Goal: Download file/media

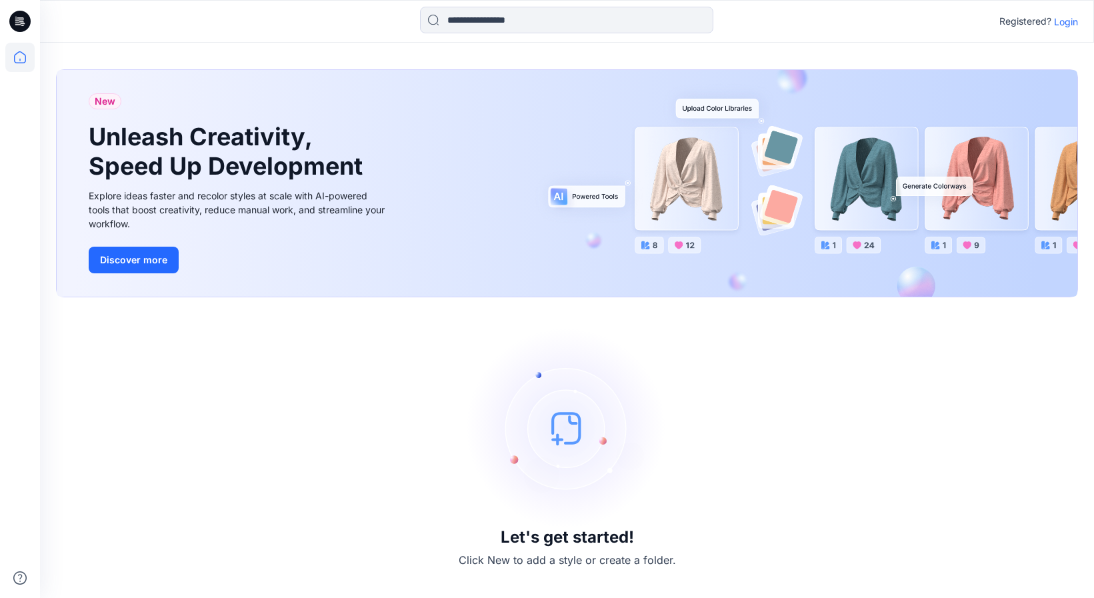
click at [1062, 23] on p "Login" at bounding box center [1066, 22] width 24 height 14
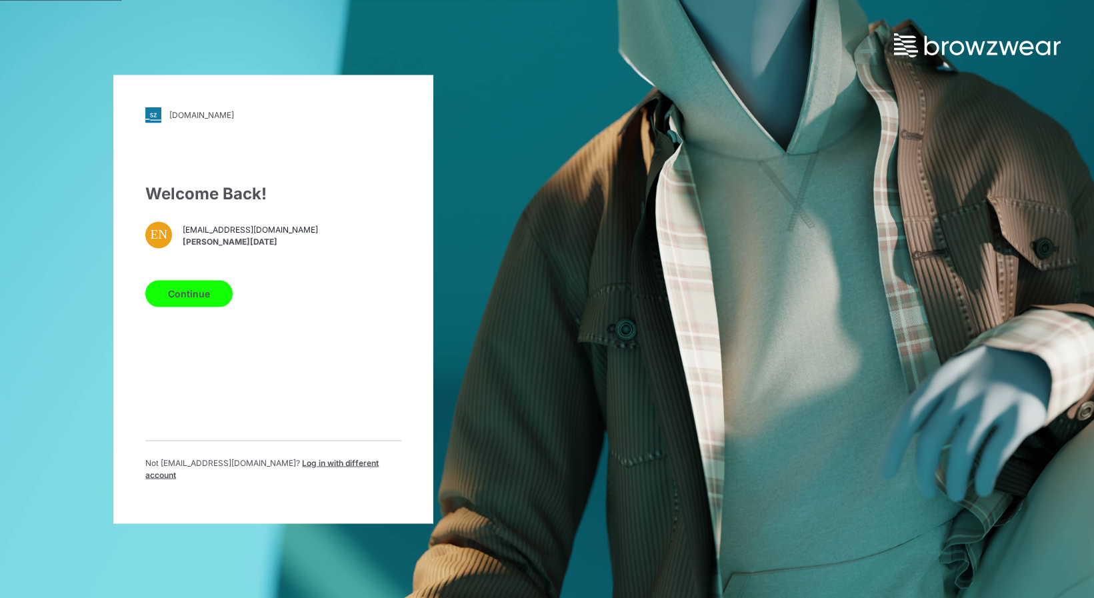
click at [197, 298] on button "Continue" at bounding box center [188, 293] width 87 height 27
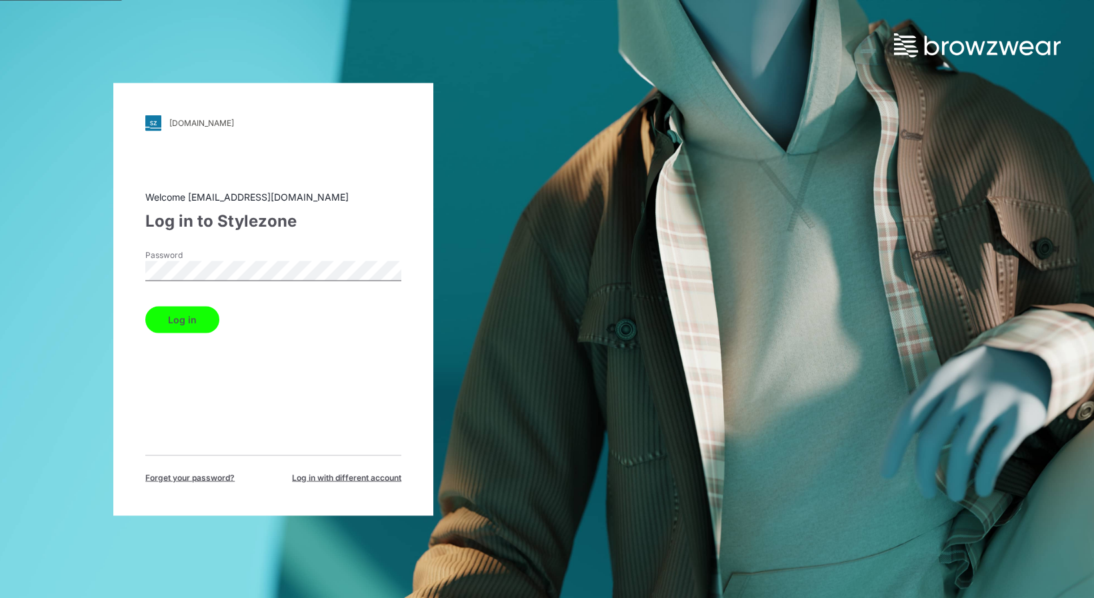
click at [199, 309] on button "Log in" at bounding box center [182, 319] width 74 height 27
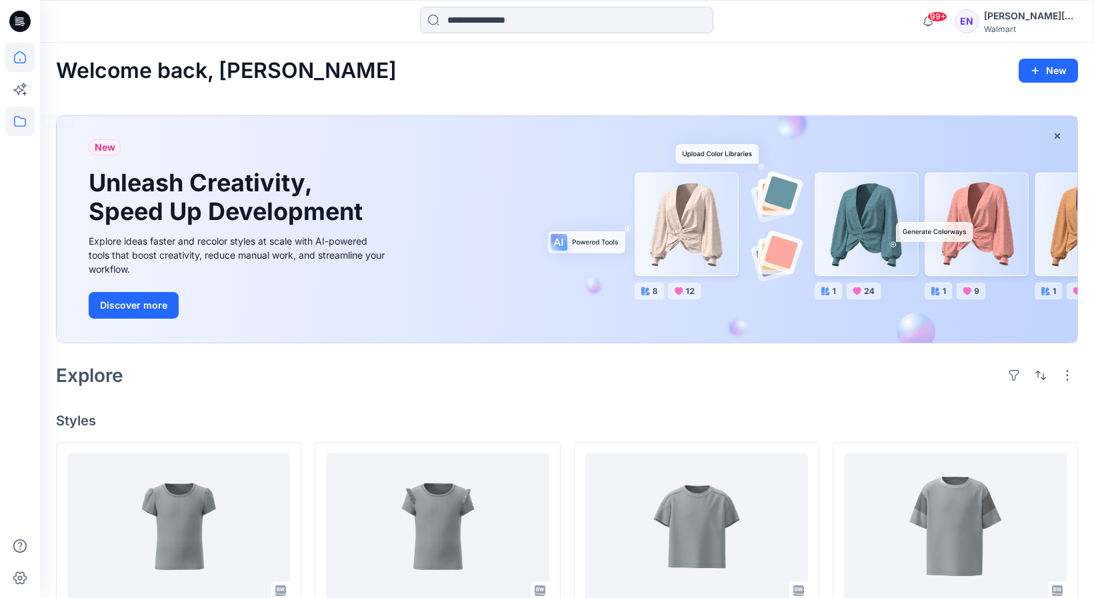
click at [27, 121] on icon at bounding box center [19, 121] width 29 height 29
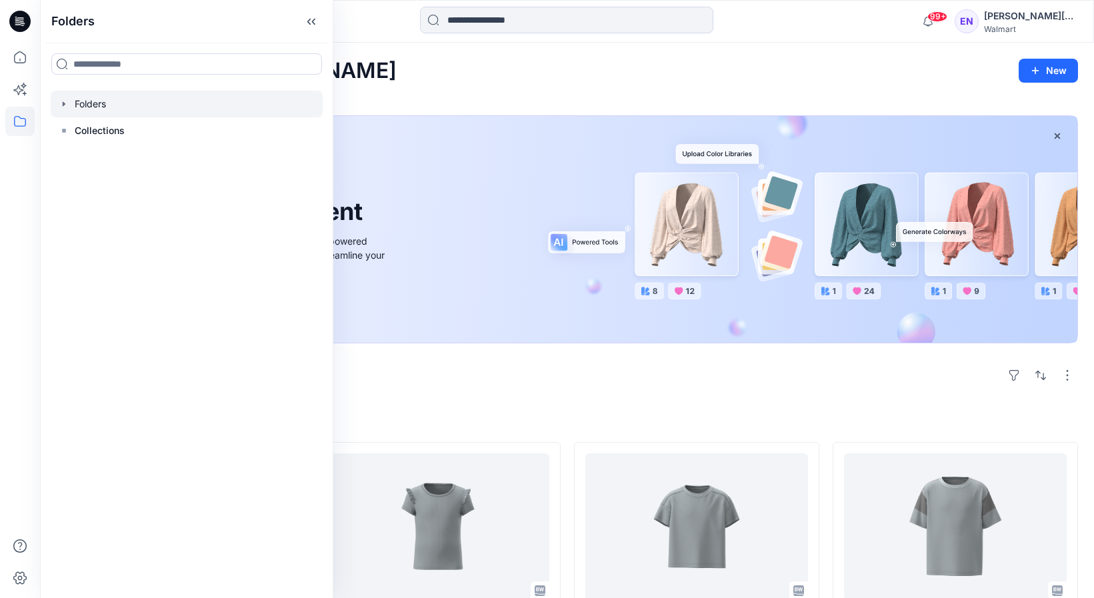
click at [101, 113] on div at bounding box center [187, 104] width 272 height 27
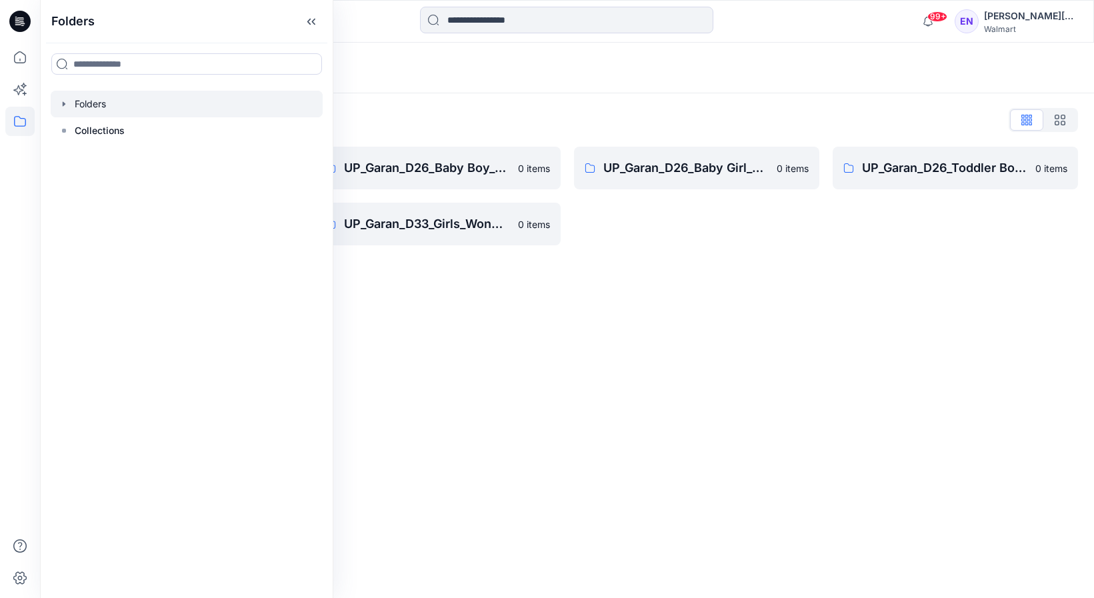
click at [452, 77] on div "Folders" at bounding box center [567, 68] width 1054 height 51
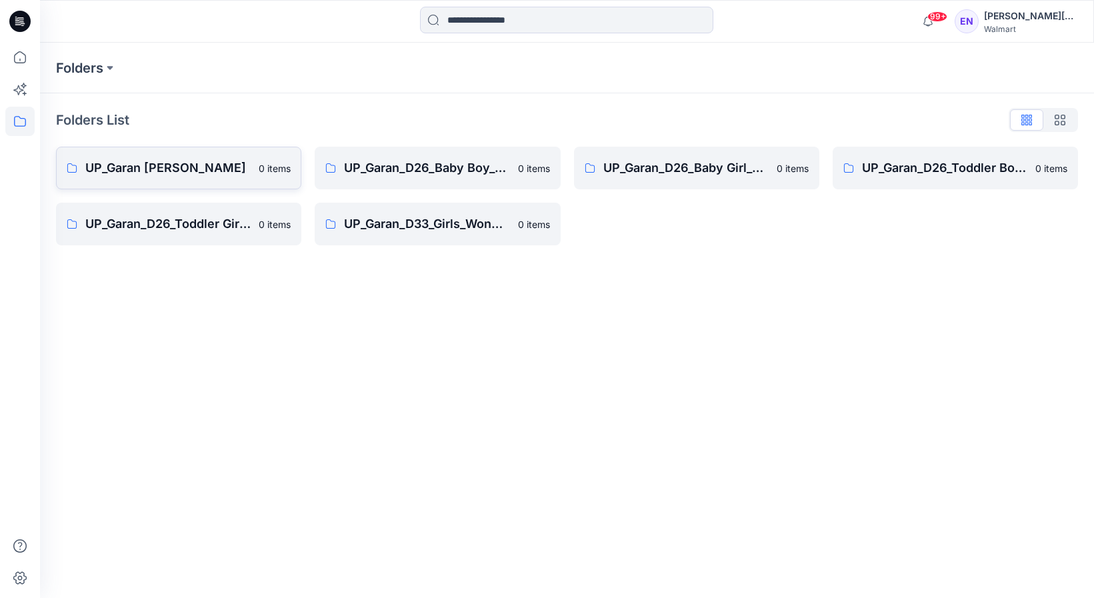
click at [223, 153] on link "UP_Garan [PERSON_NAME] 0 items" at bounding box center [178, 168] width 245 height 43
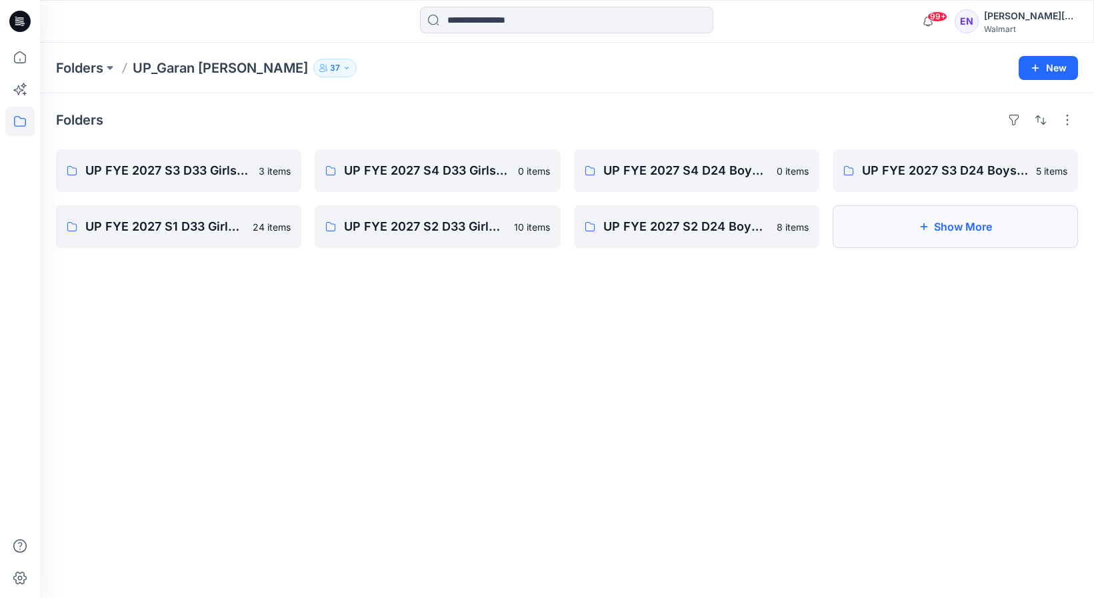
click at [883, 234] on button "Show More" at bounding box center [955, 226] width 245 height 43
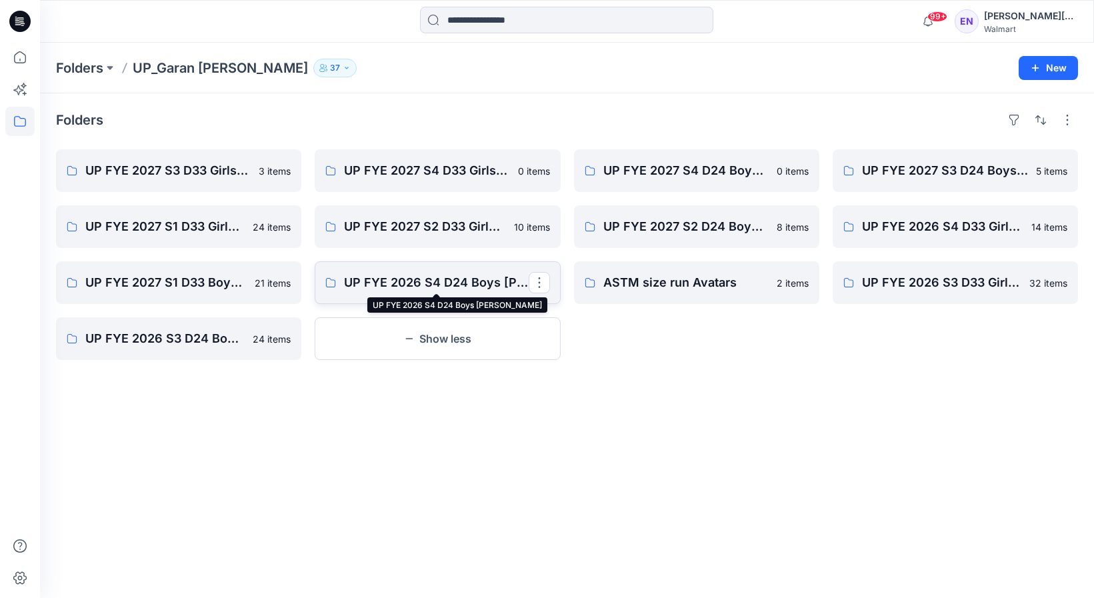
click at [402, 287] on p "UP FYE 2026 S4 D24 Boys [PERSON_NAME]" at bounding box center [436, 282] width 184 height 19
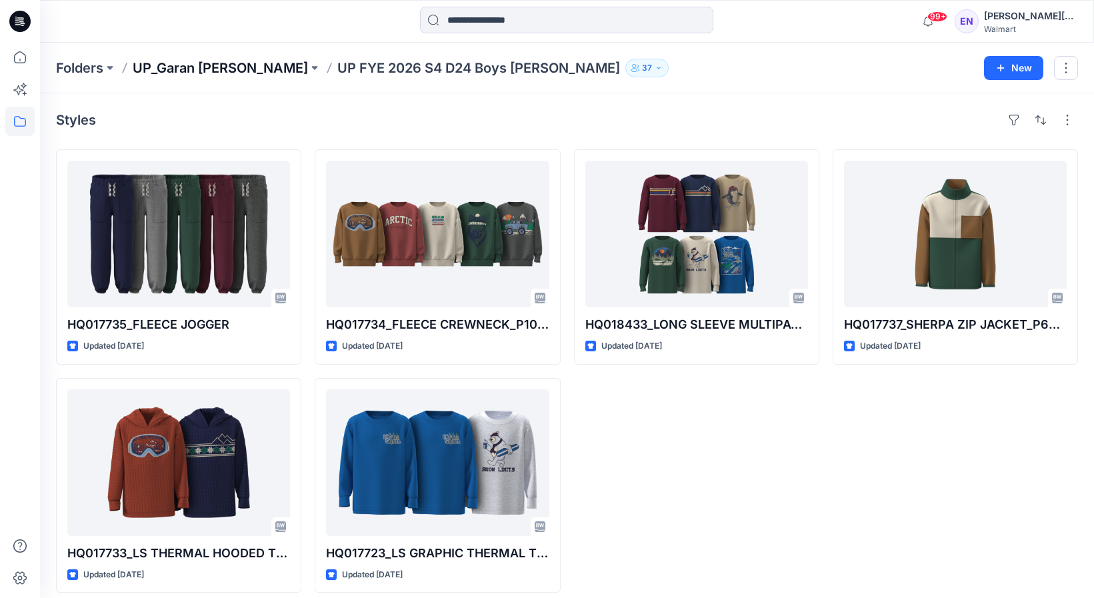
click at [222, 64] on p "UP_Garan [PERSON_NAME]" at bounding box center [220, 68] width 175 height 19
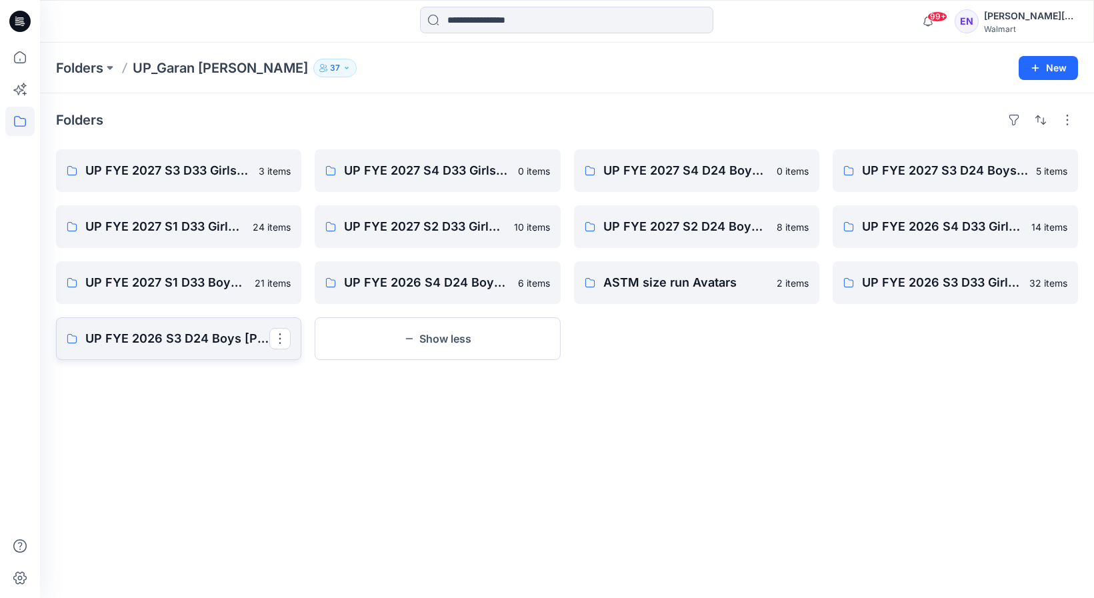
click at [239, 346] on p "UP FYE 2026 S3 D24 Boys [PERSON_NAME]" at bounding box center [177, 338] width 184 height 19
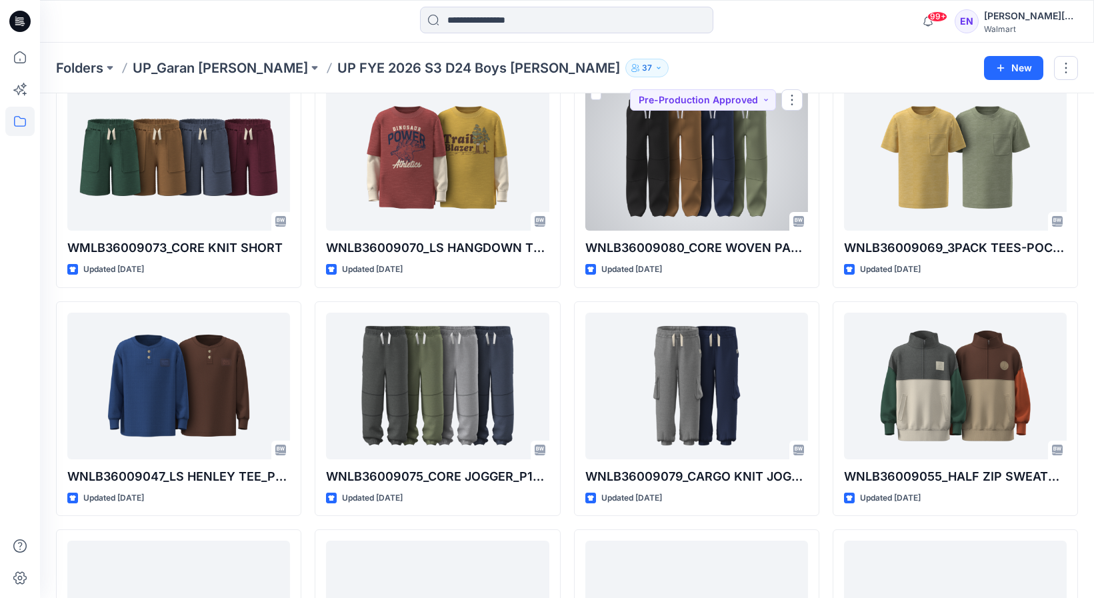
scroll to position [535, 0]
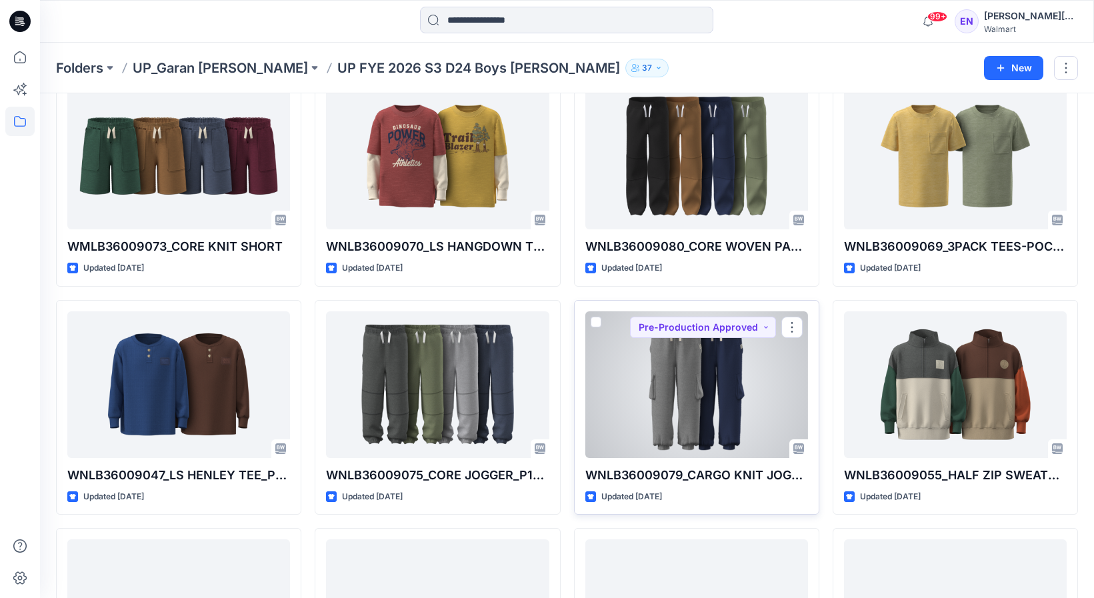
click at [747, 375] on div at bounding box center [697, 384] width 223 height 147
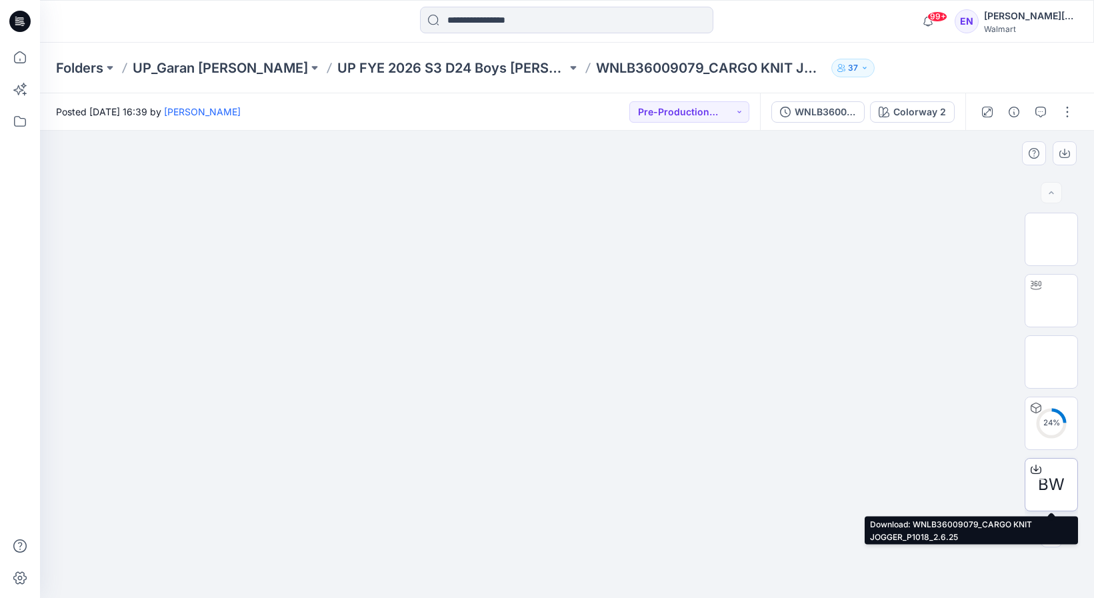
click at [1049, 469] on div "BW" at bounding box center [1051, 484] width 53 height 53
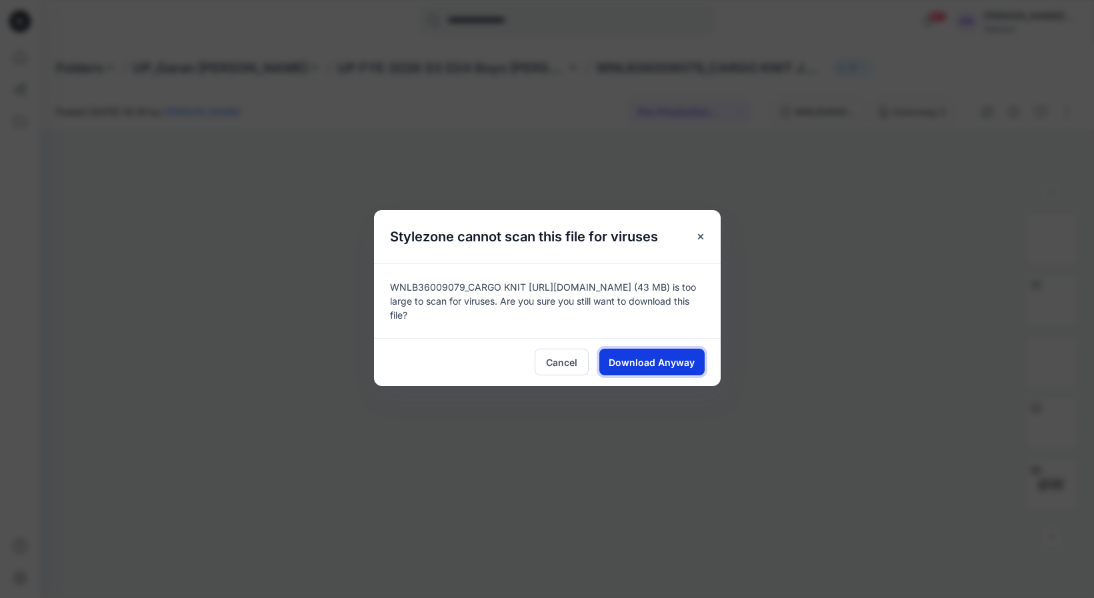
click at [650, 360] on span "Download Anyway" at bounding box center [652, 362] width 86 height 14
